Goal: Task Accomplishment & Management: Manage account settings

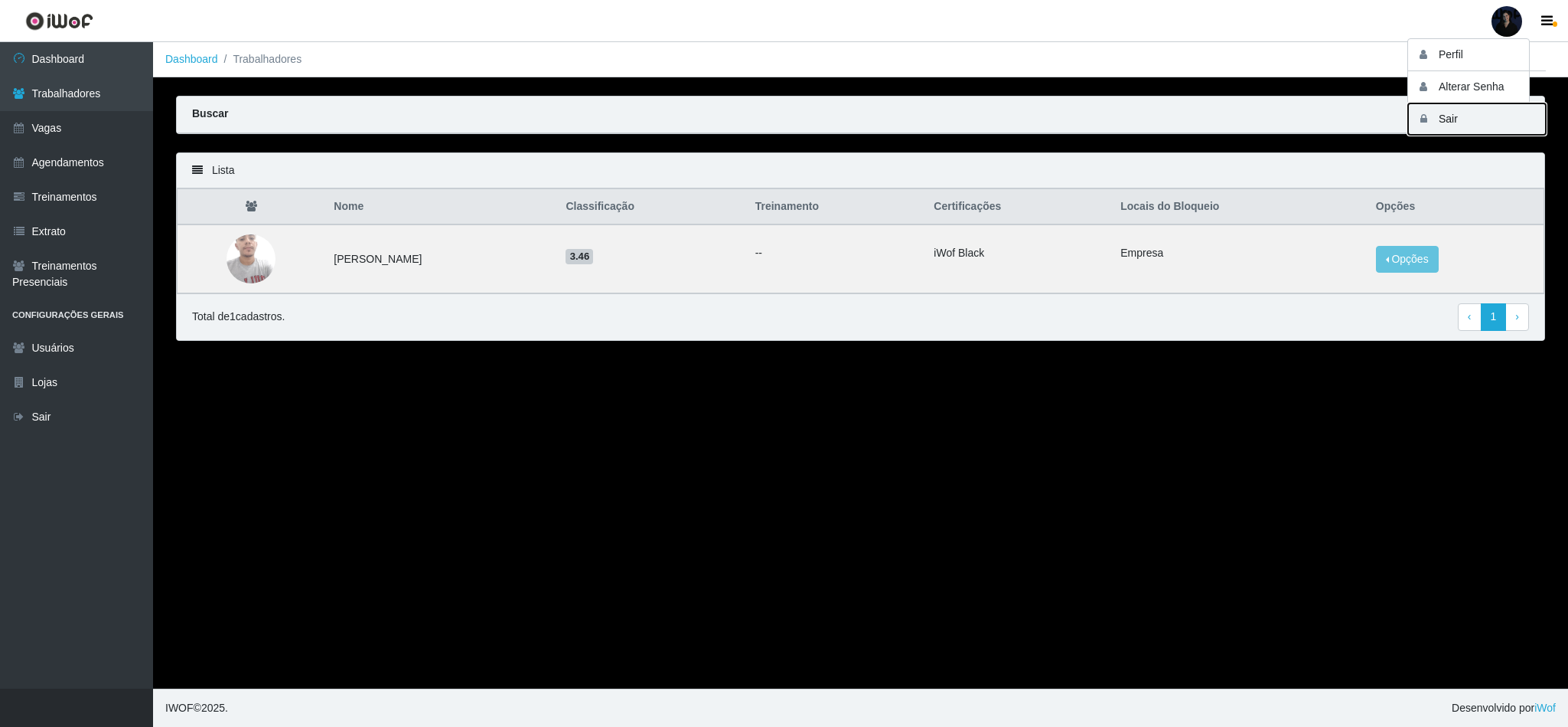
click at [1441, 117] on button "Sair" at bounding box center [1476, 119] width 138 height 31
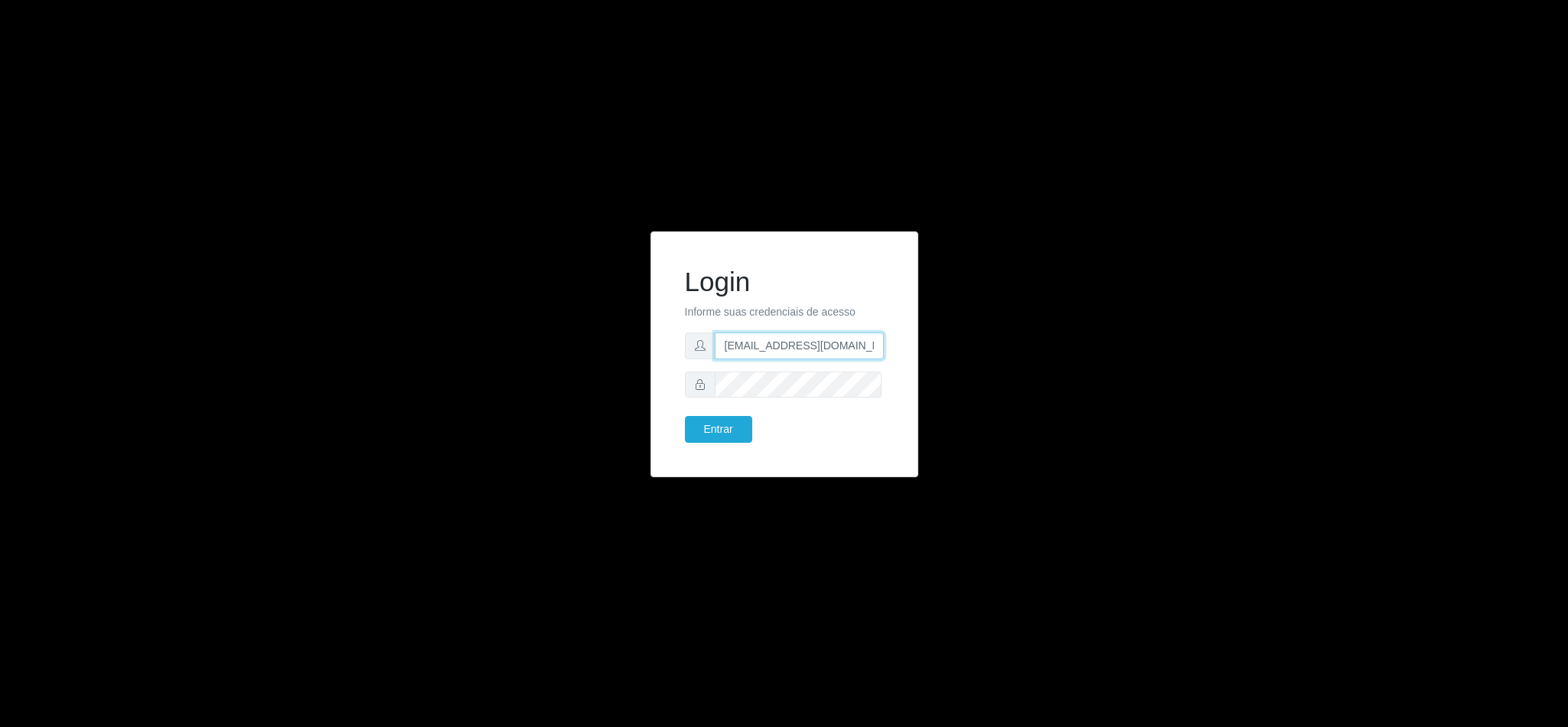
click at [811, 347] on input "[EMAIL_ADDRESS][DOMAIN_NAME]" at bounding box center [799, 345] width 169 height 27
drag, startPoint x: 864, startPoint y: 345, endPoint x: 797, endPoint y: 341, distance: 67.1
click at [797, 341] on input "[EMAIL_ADDRESS][DOMAIN_NAME]" at bounding box center [799, 345] width 169 height 27
type input "[EMAIL_ADDRESS][DOMAIN_NAME]"
click at [698, 432] on button "Entrar" at bounding box center [718, 429] width 68 height 27
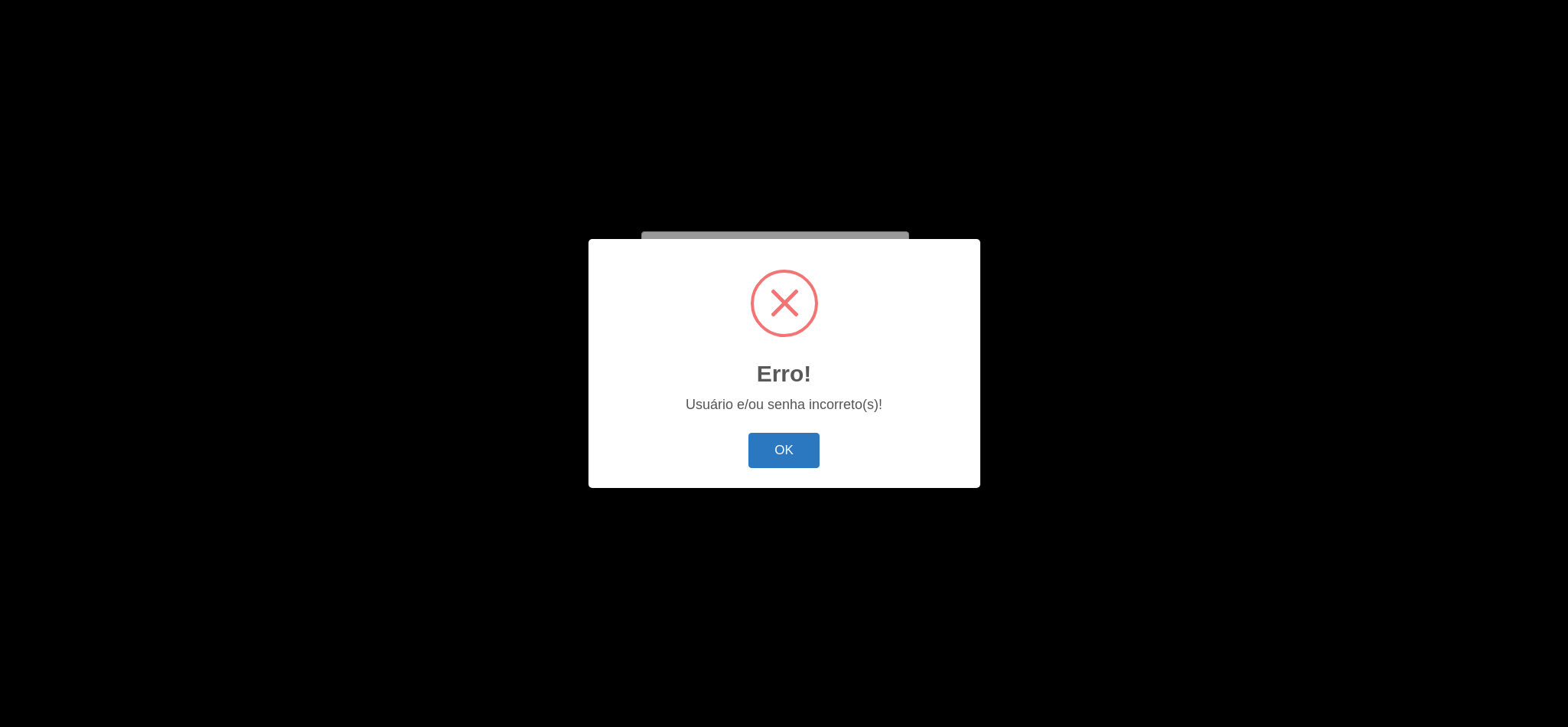
click at [765, 444] on button "OK" at bounding box center [784, 450] width 71 height 36
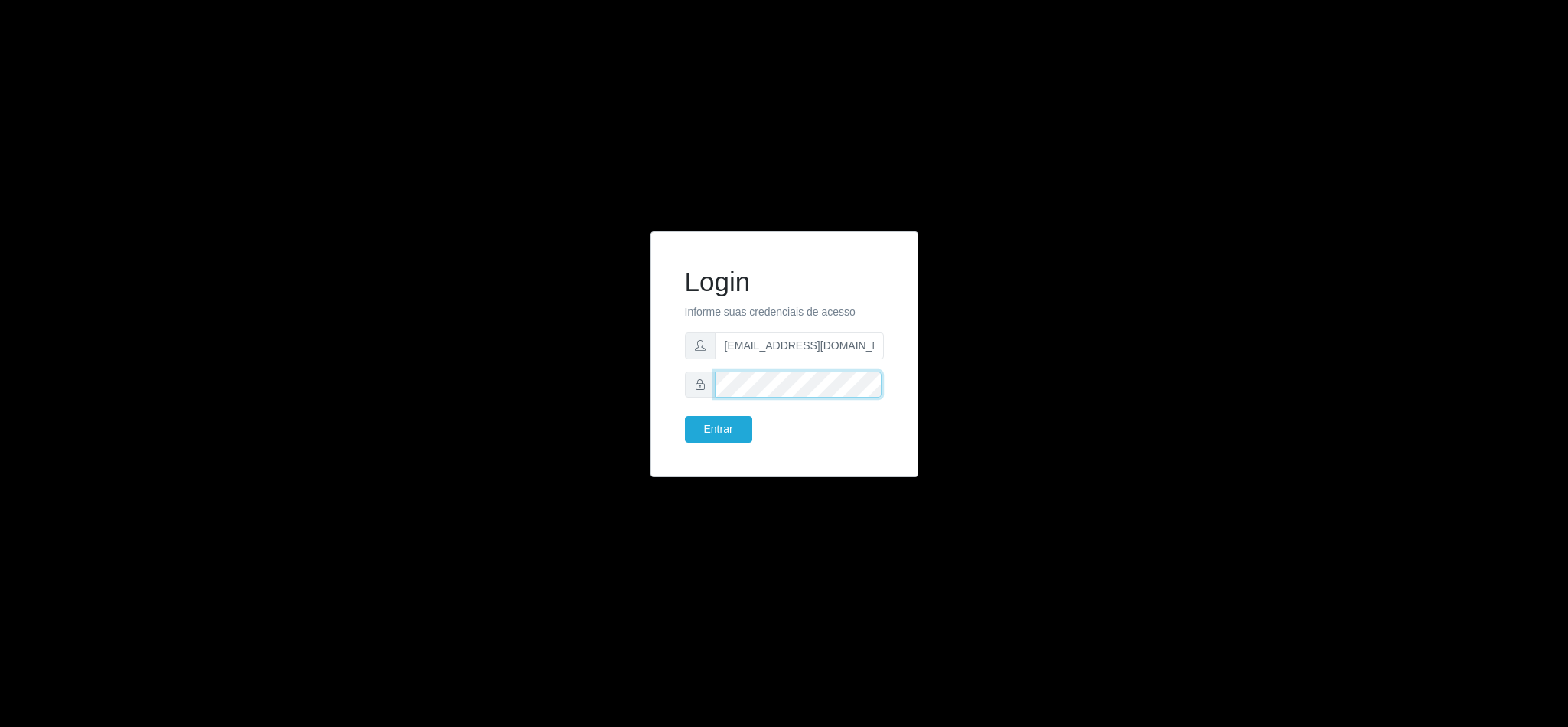
click at [647, 384] on div "Login Informe suas credenciais de acesso [EMAIL_ADDRESS][DOMAIN_NAME] Entrar" at bounding box center [784, 364] width 291 height 265
click at [712, 437] on button "Entrar" at bounding box center [718, 429] width 68 height 27
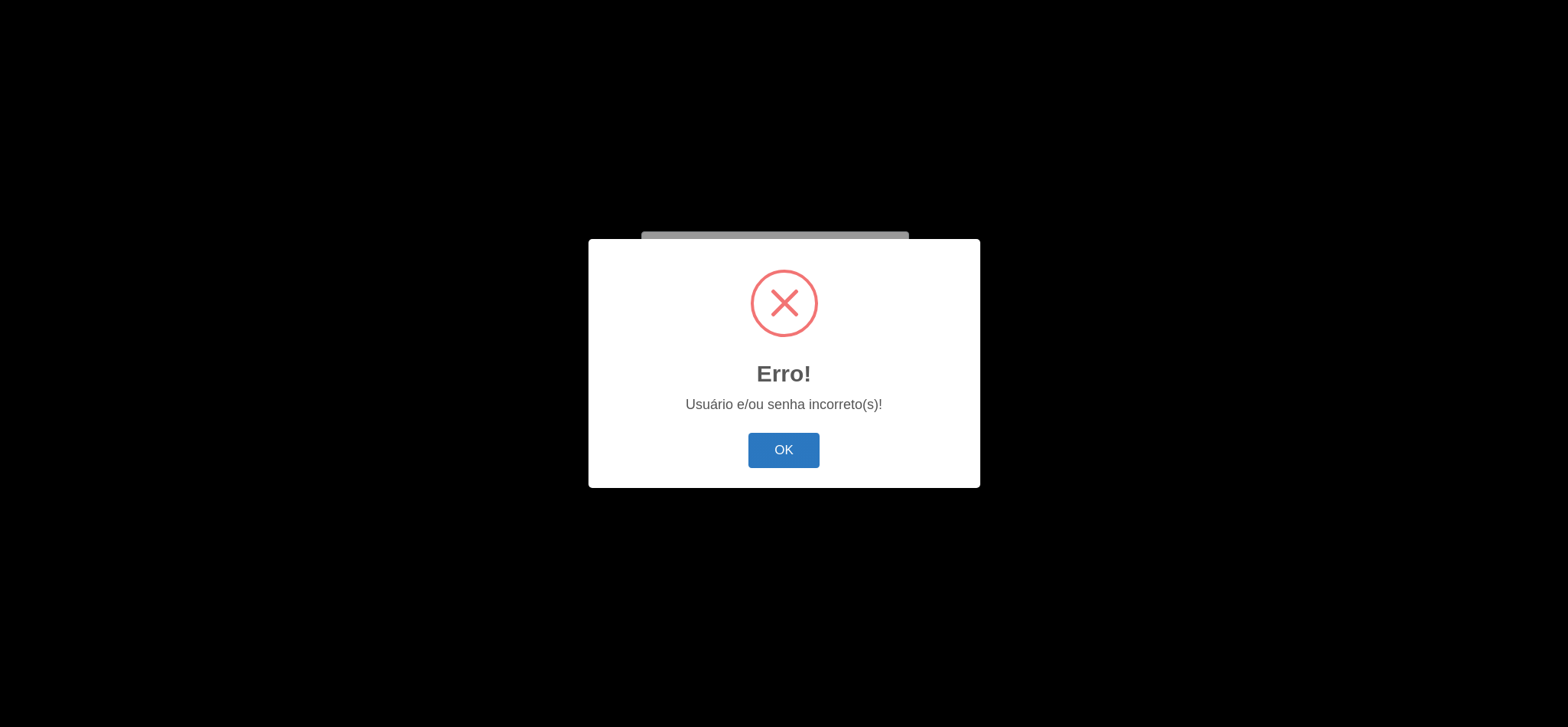
click at [792, 445] on button "OK" at bounding box center [784, 450] width 71 height 36
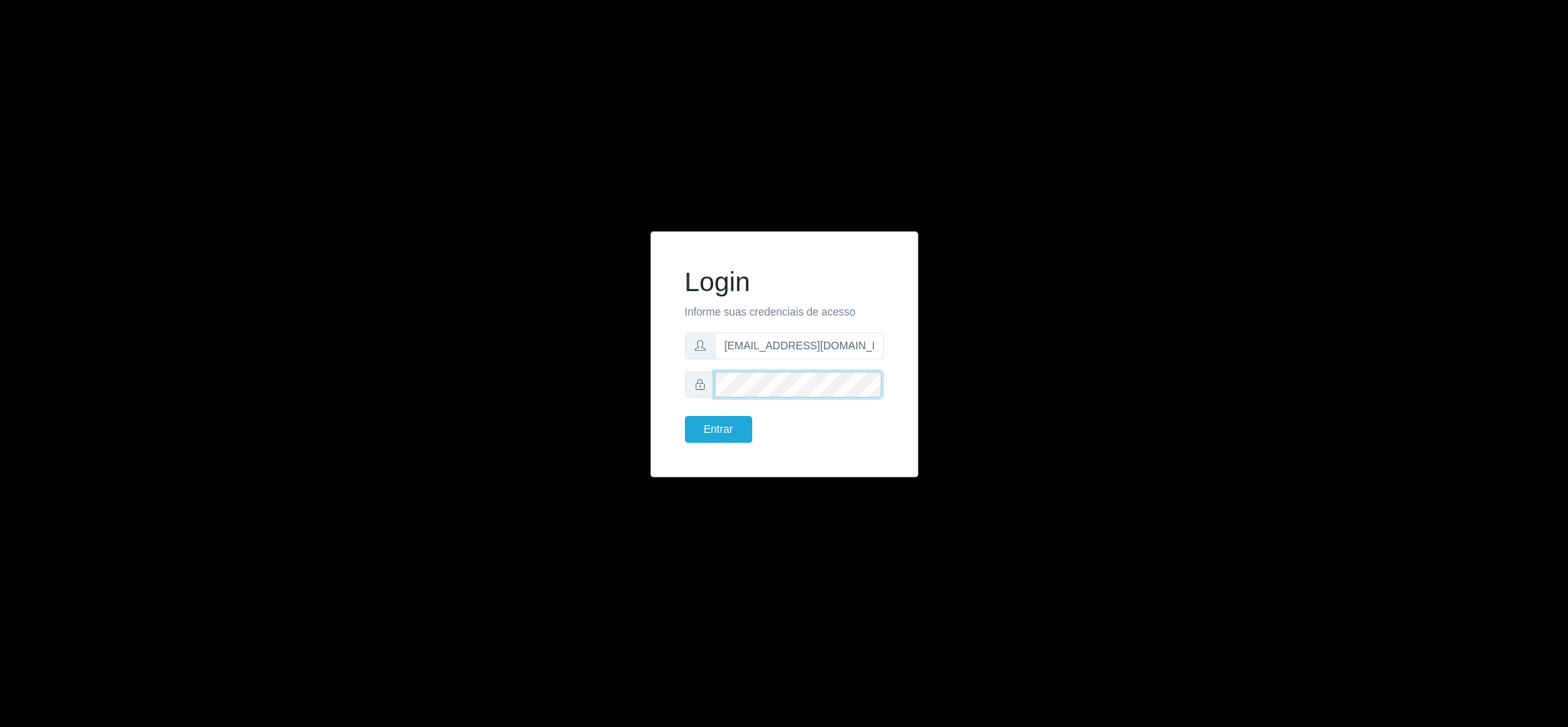
click at [660, 382] on div "Login Informe suas credenciais de acesso [EMAIL_ADDRESS][DOMAIN_NAME] Entrar" at bounding box center [784, 355] width 268 height 246
click at [726, 432] on button "Entrar" at bounding box center [718, 429] width 68 height 27
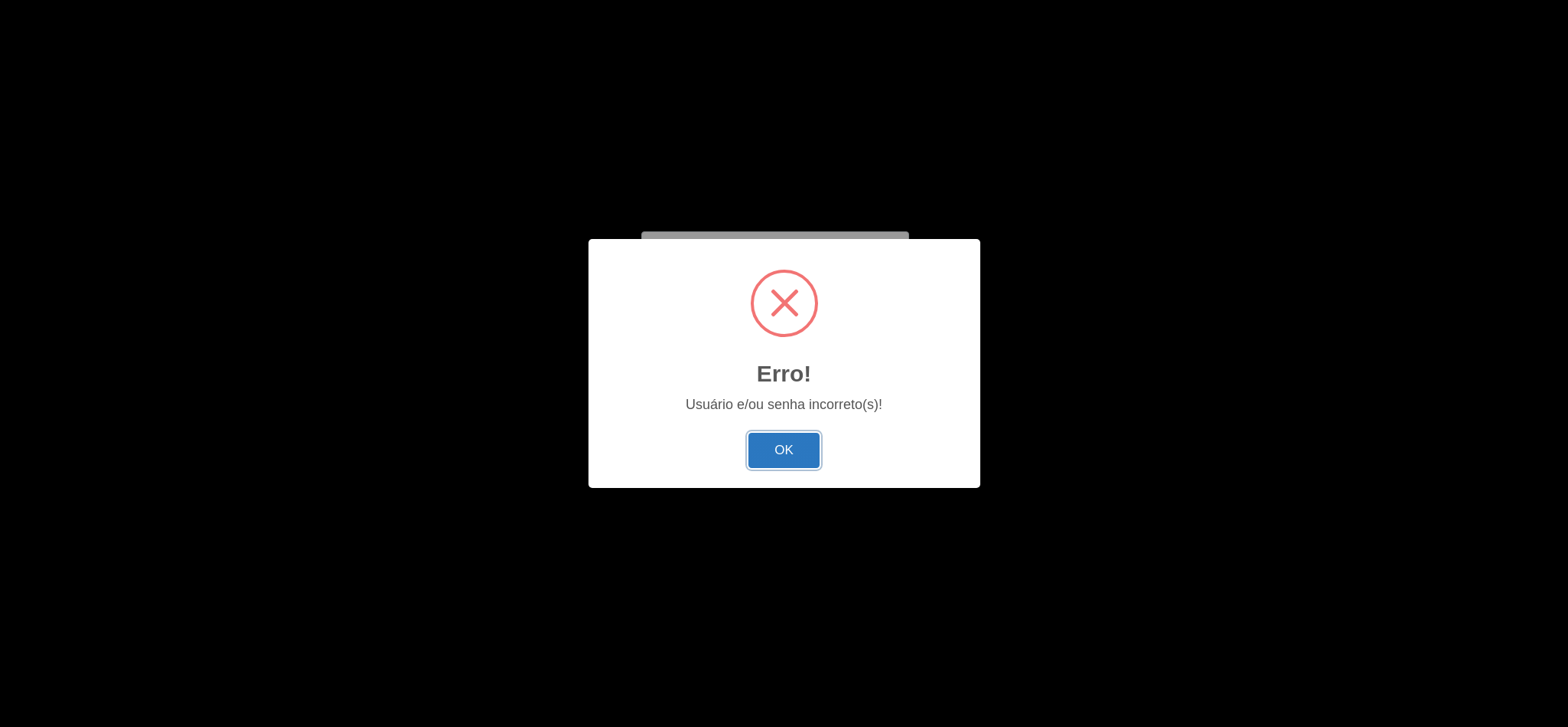
click at [810, 441] on button "OK" at bounding box center [784, 450] width 71 height 36
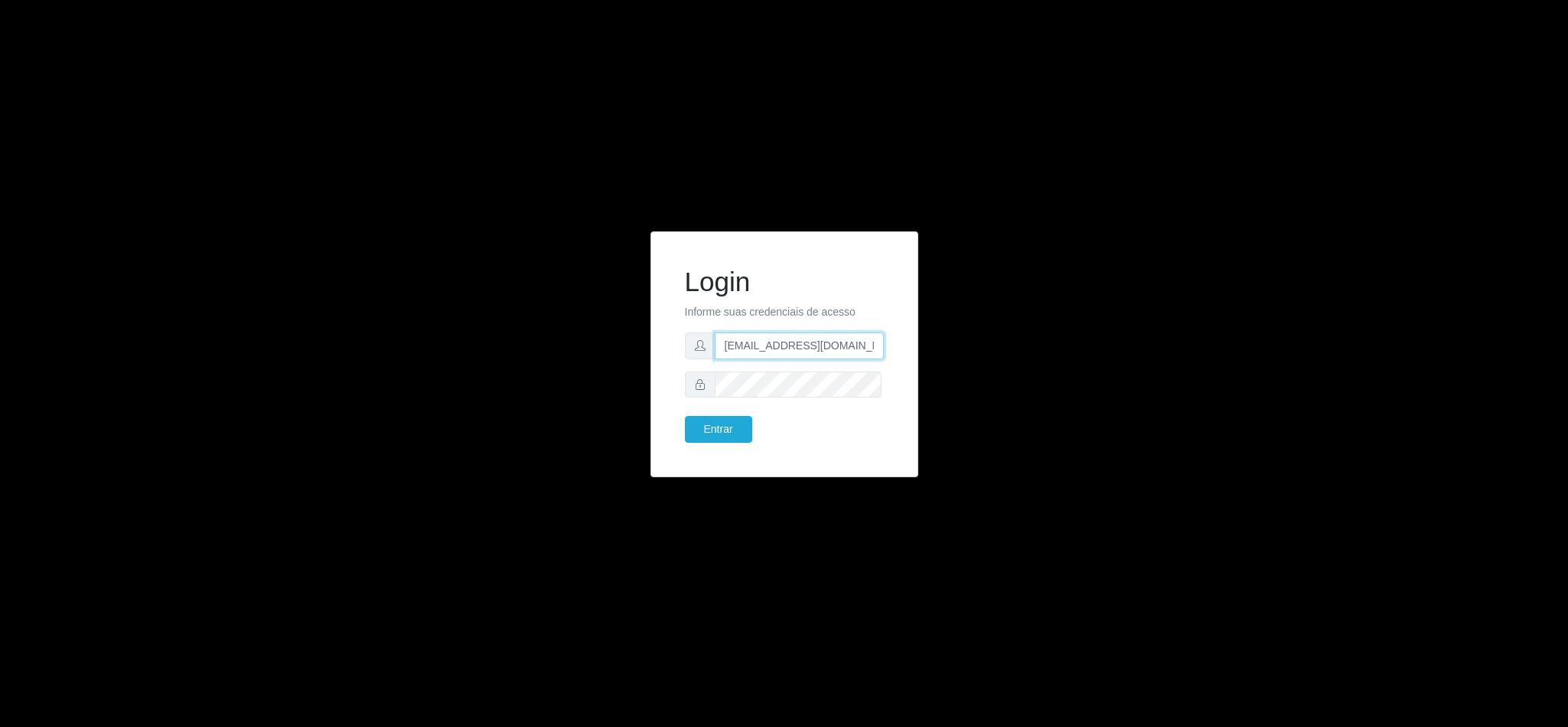
click at [767, 345] on input "[EMAIL_ADDRESS][DOMAIN_NAME]" at bounding box center [799, 345] width 169 height 27
click at [598, 380] on div "Login Informe suas credenciais de acesso [EMAIL_ADDRESS][DOMAIN_NAME] Entrar" at bounding box center [784, 364] width 872 height 265
click at [713, 426] on button "Entrar" at bounding box center [718, 429] width 68 height 27
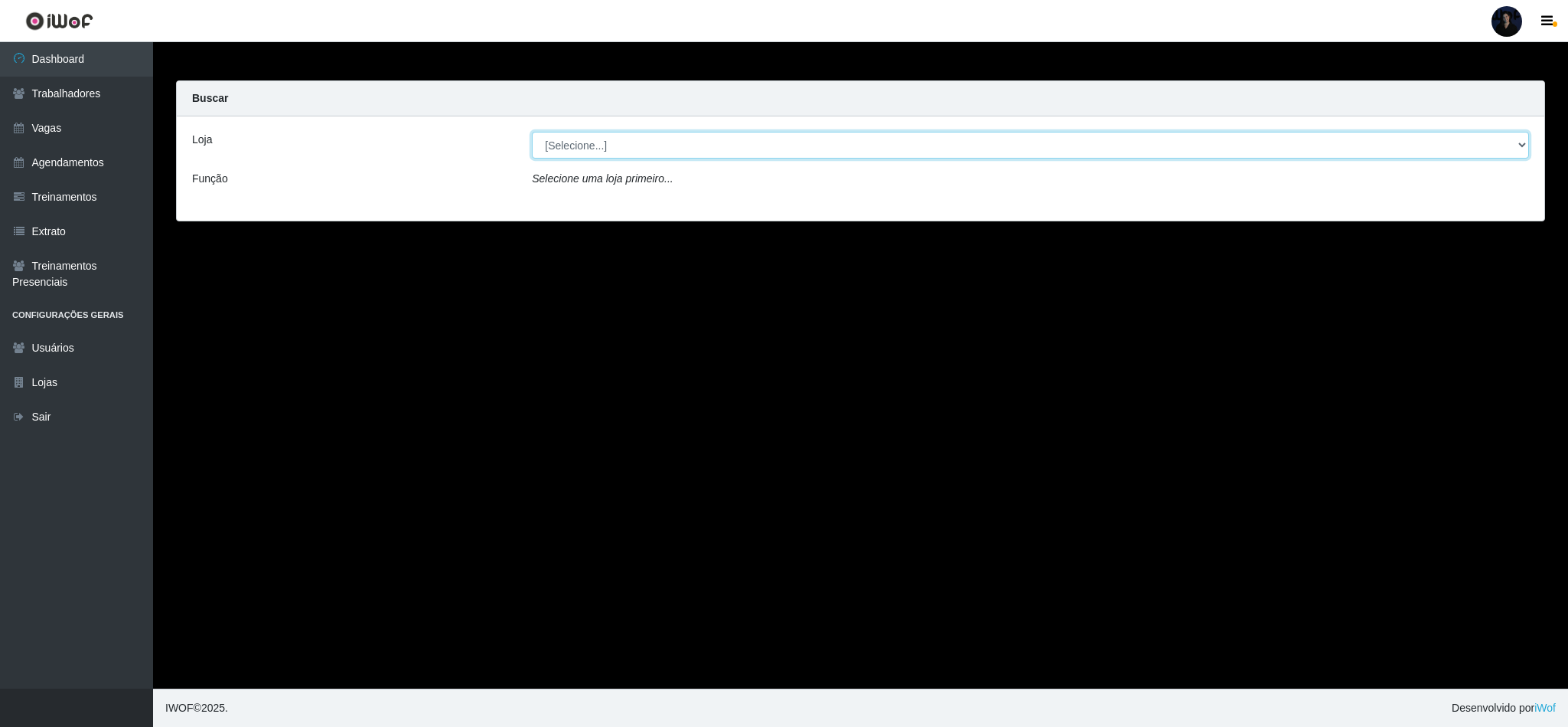
click at [774, 143] on select "[Selecione...] Mercadinho [GEOGRAPHIC_DATA]" at bounding box center [1030, 144] width 997 height 27
select select "345"
click at [532, 132] on select "[Selecione...] Mercadinho [GEOGRAPHIC_DATA]" at bounding box center [1030, 144] width 997 height 27
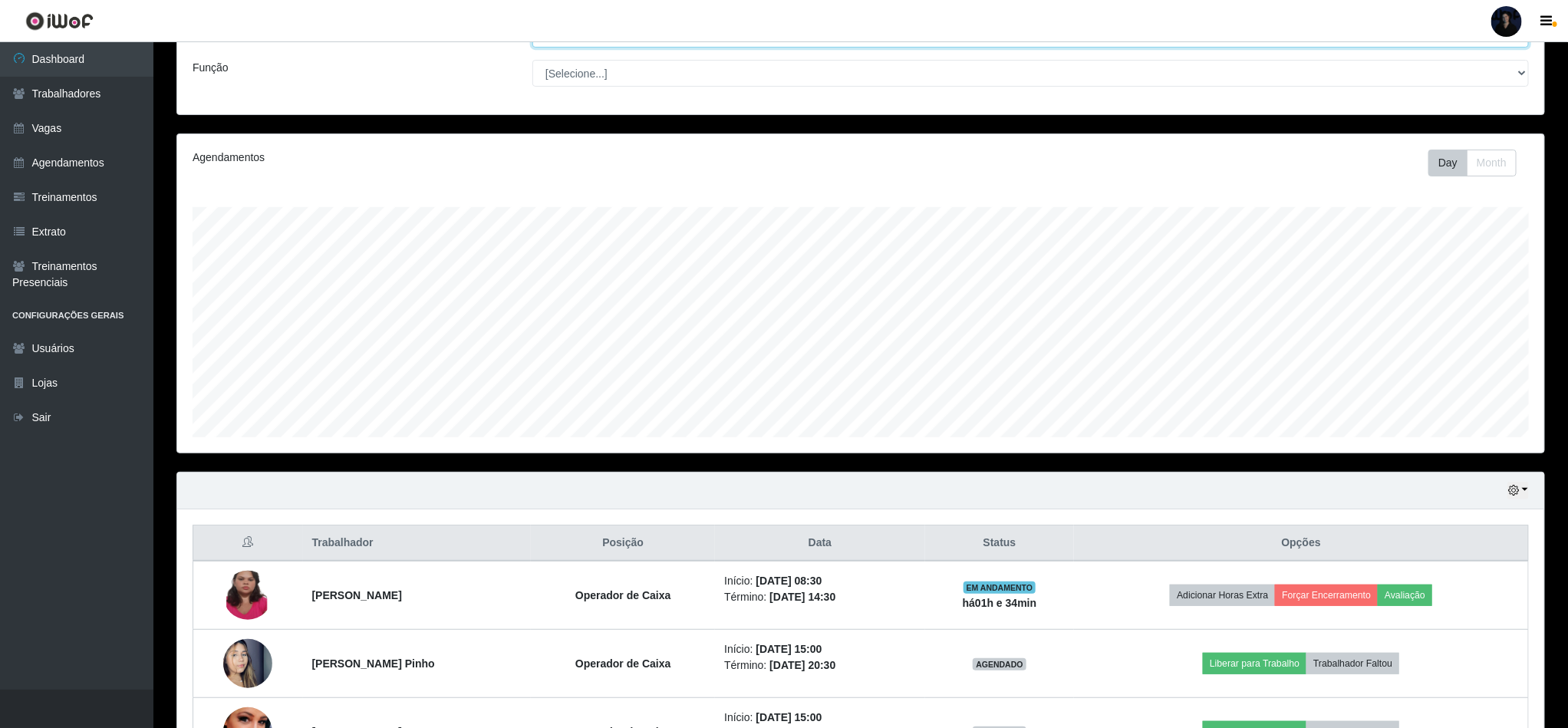
scroll to position [228, 0]
